Goal: Task Accomplishment & Management: Complete application form

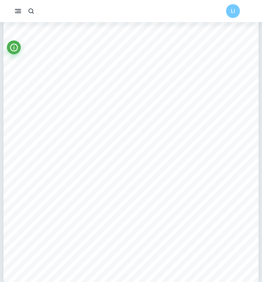
scroll to position [816, 0]
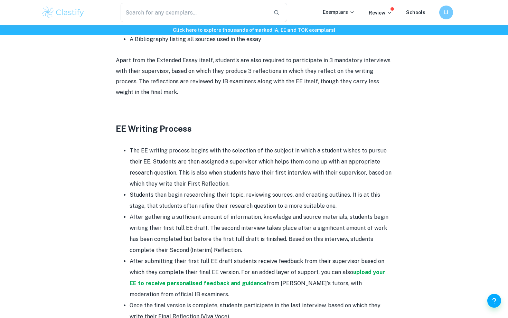
scroll to position [563, 0]
click at [171, 284] on strong "upload your EE to receive personalised feedback and guidance" at bounding box center [258, 278] width 256 height 18
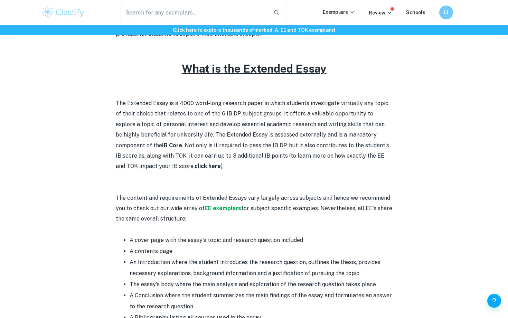
scroll to position [294, 0]
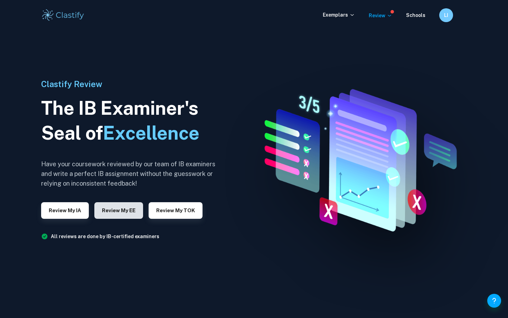
click at [113, 214] on button "Review my EE" at bounding box center [118, 210] width 49 height 17
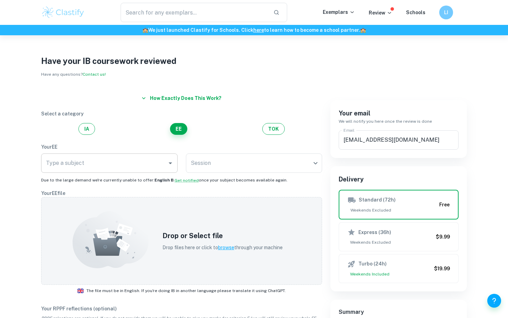
click at [142, 169] on input "Type a subject" at bounding box center [104, 163] width 120 height 13
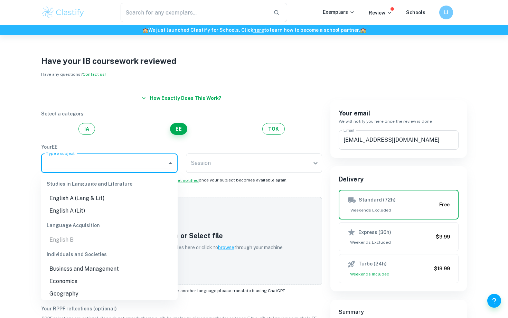
scroll to position [14, 0]
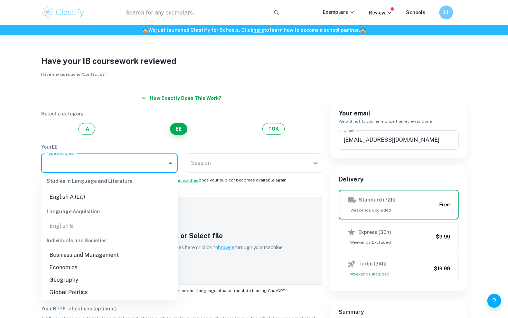
click at [113, 256] on li "Business and Management" at bounding box center [109, 255] width 137 height 12
type input "Business and Management"
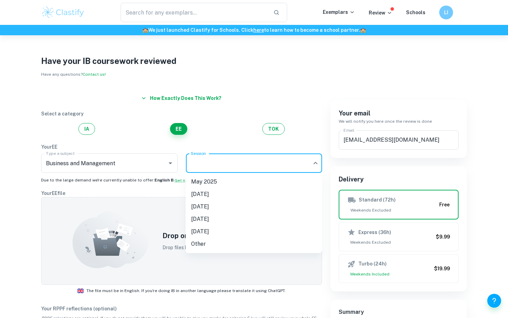
click at [206, 155] on body "We value your privacy We use cookies to enhance your browsing experience, serve…" at bounding box center [254, 194] width 508 height 318
click at [219, 209] on li "May 2026" at bounding box center [254, 207] width 137 height 12
type input "M26"
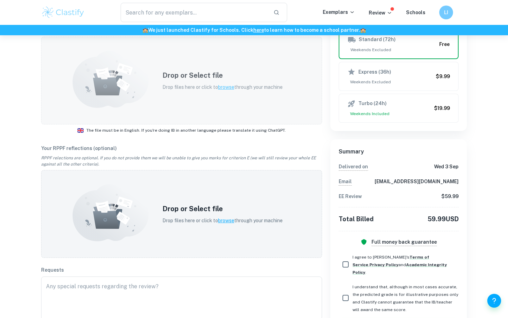
scroll to position [188, 0]
